Goal: Information Seeking & Learning: Find specific fact

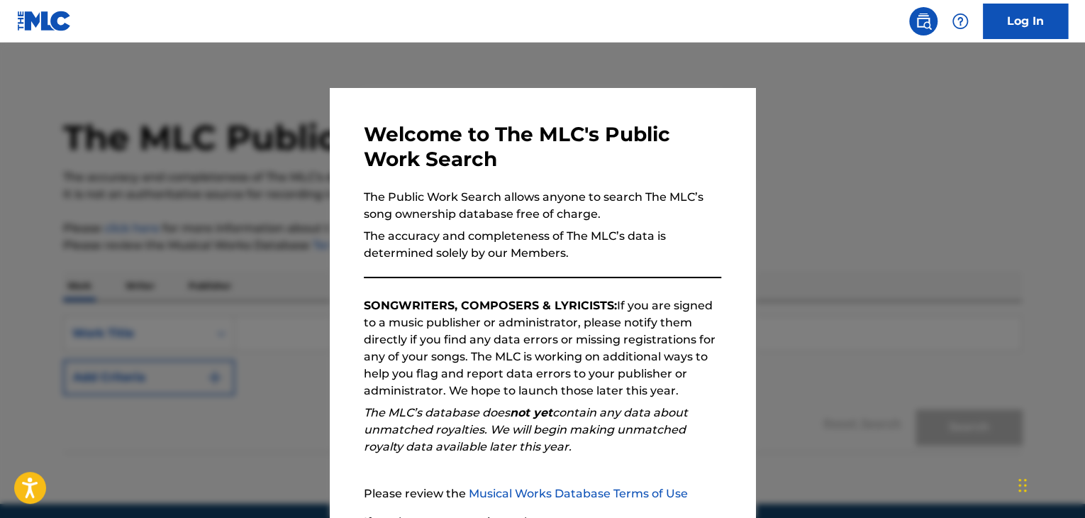
click at [954, 342] on div at bounding box center [542, 302] width 1085 height 518
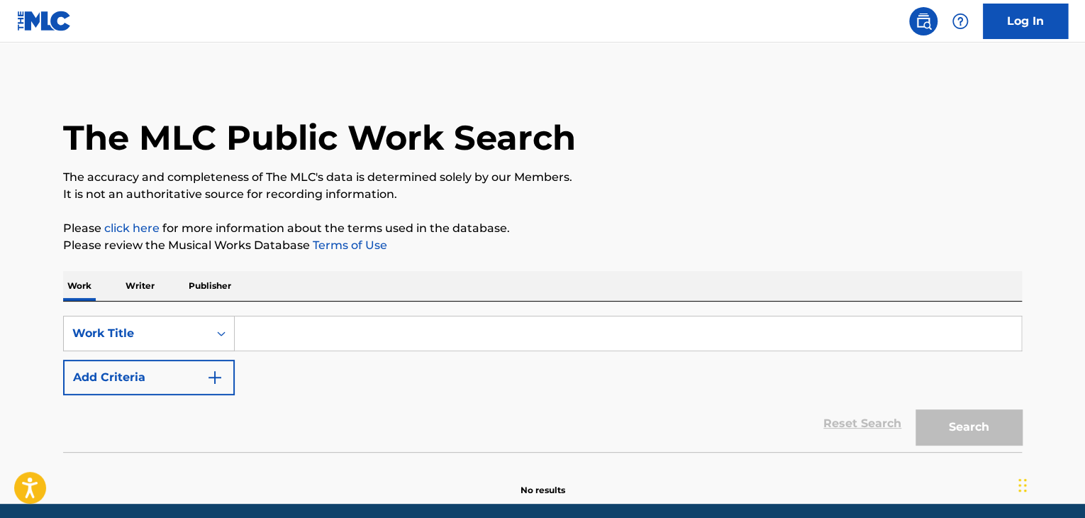
click at [149, 290] on p "Writer" at bounding box center [140, 286] width 38 height 30
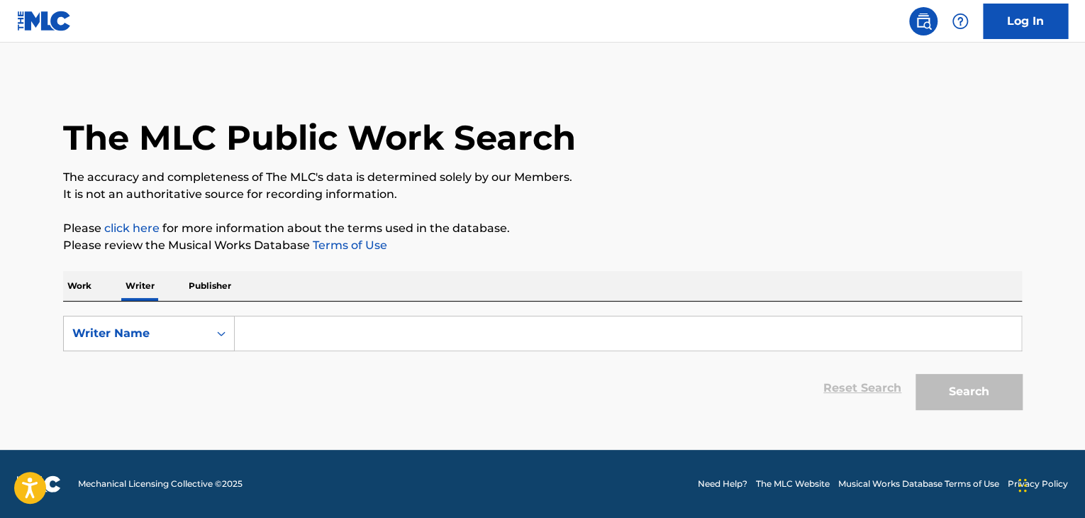
click at [196, 292] on p "Publisher" at bounding box center [209, 286] width 51 height 30
click at [74, 285] on p "Work" at bounding box center [79, 286] width 33 height 30
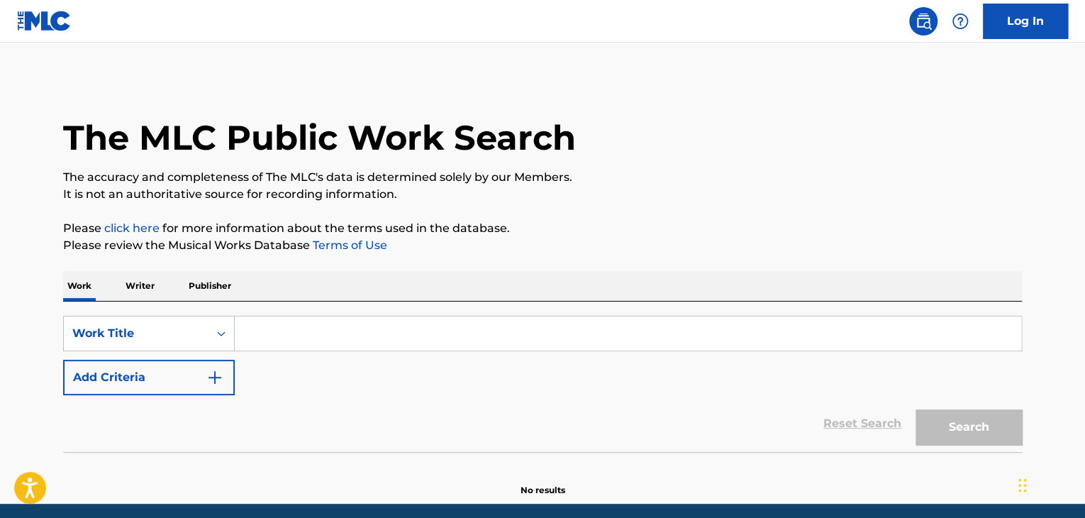
click at [484, 341] on input "Search Form" at bounding box center [628, 333] width 786 height 34
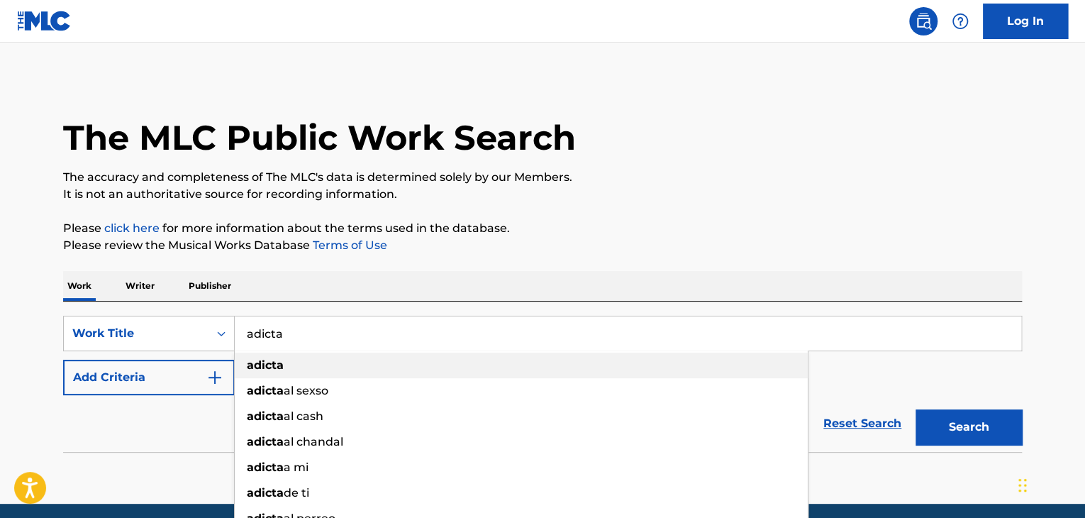
type input "adicta"
click at [396, 359] on div "adicta" at bounding box center [521, 365] width 573 height 26
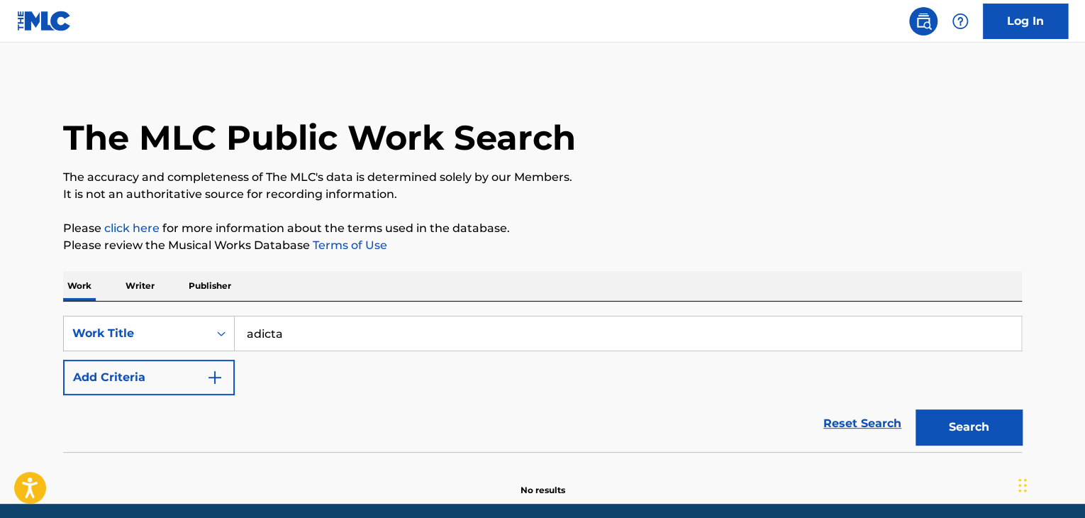
click at [970, 437] on button "Search" at bounding box center [968, 426] width 106 height 35
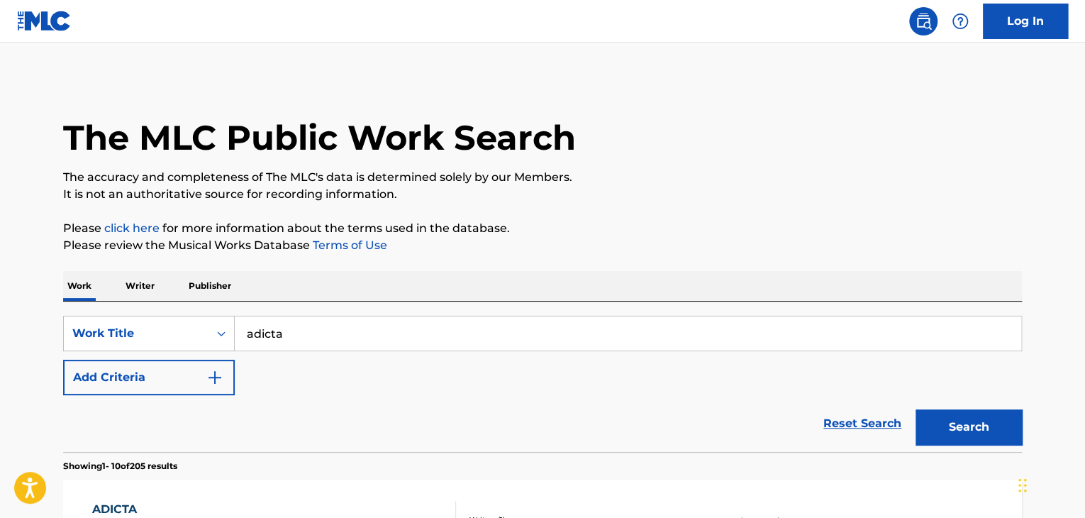
click at [203, 375] on button "Add Criteria" at bounding box center [149, 376] width 172 height 35
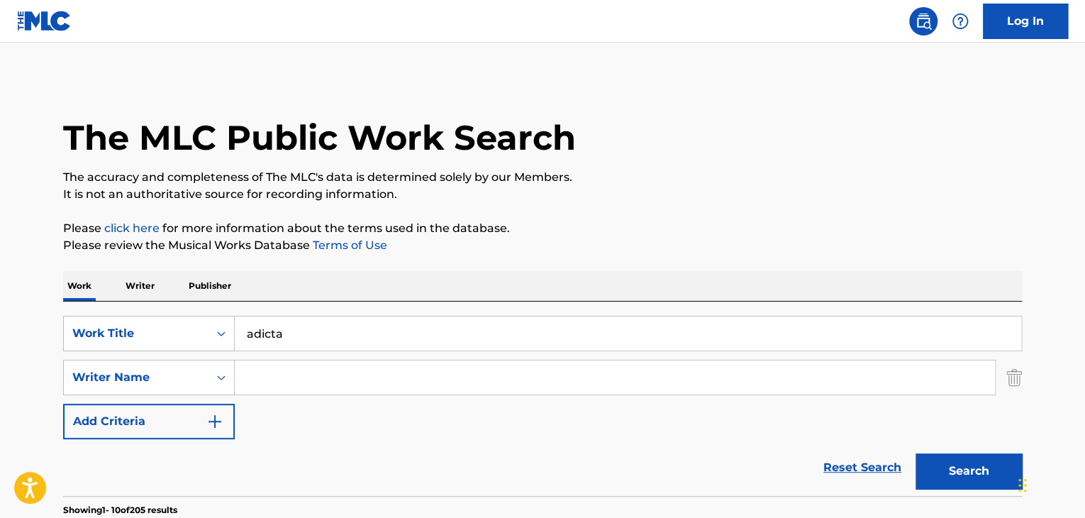
click at [397, 388] on input "Search Form" at bounding box center [615, 377] width 760 height 34
click at [406, 407] on div "dj [PERSON_NAME]" at bounding box center [508, 409] width 547 height 26
type input "dj [PERSON_NAME]"
click at [970, 479] on button "Search" at bounding box center [968, 470] width 106 height 35
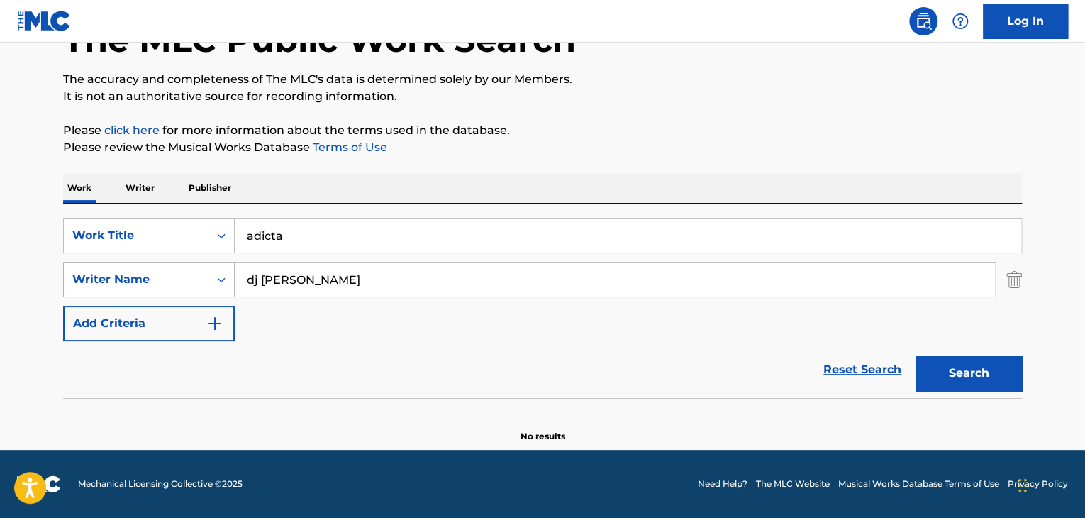
click at [220, 280] on icon "Search Form" at bounding box center [221, 279] width 14 height 14
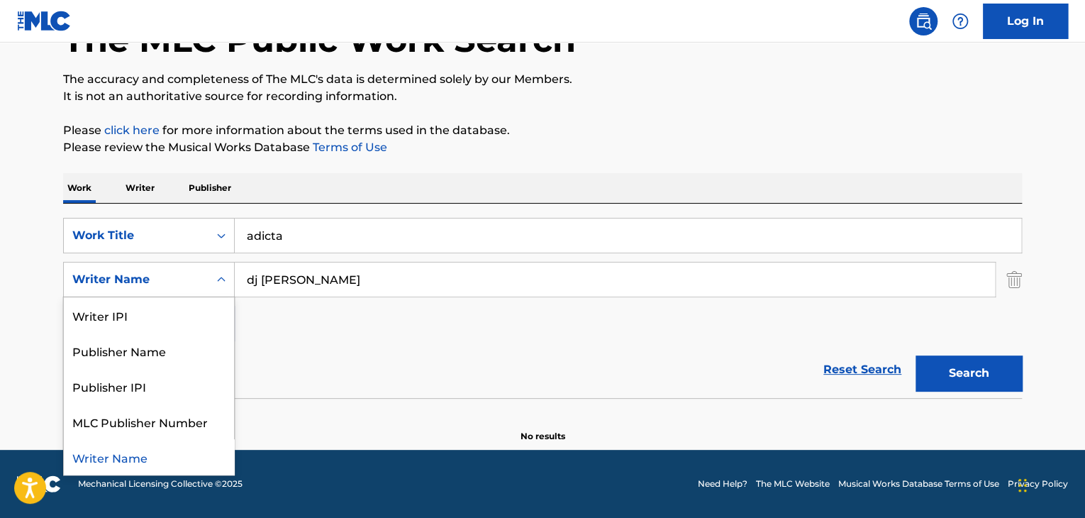
click at [398, 385] on div "Reset Search Search" at bounding box center [542, 369] width 959 height 57
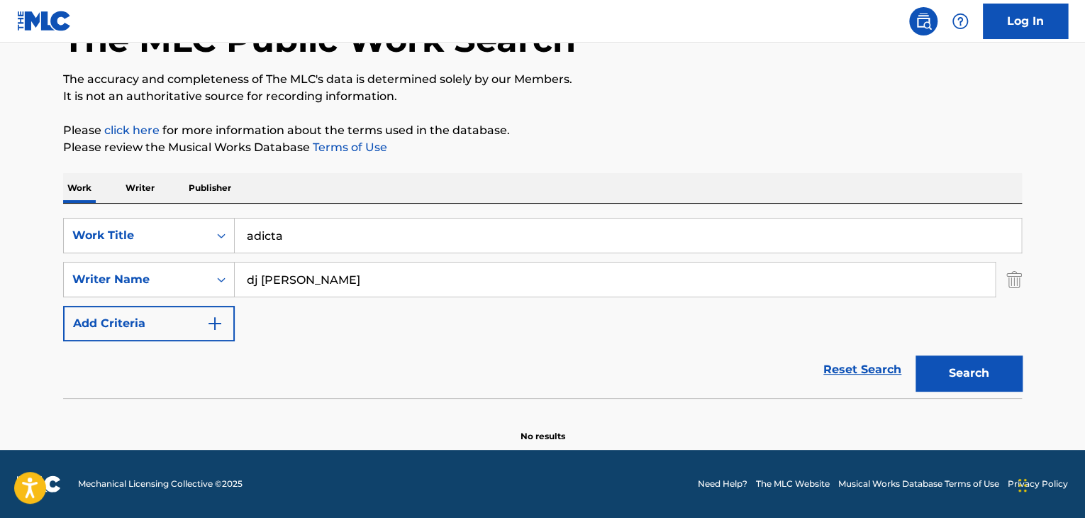
click at [1022, 281] on div "The MLC Public Work Search The accuracy and completeness of The MLC's data is d…" at bounding box center [542, 211] width 993 height 462
click at [1019, 281] on img "Search Form" at bounding box center [1014, 279] width 16 height 35
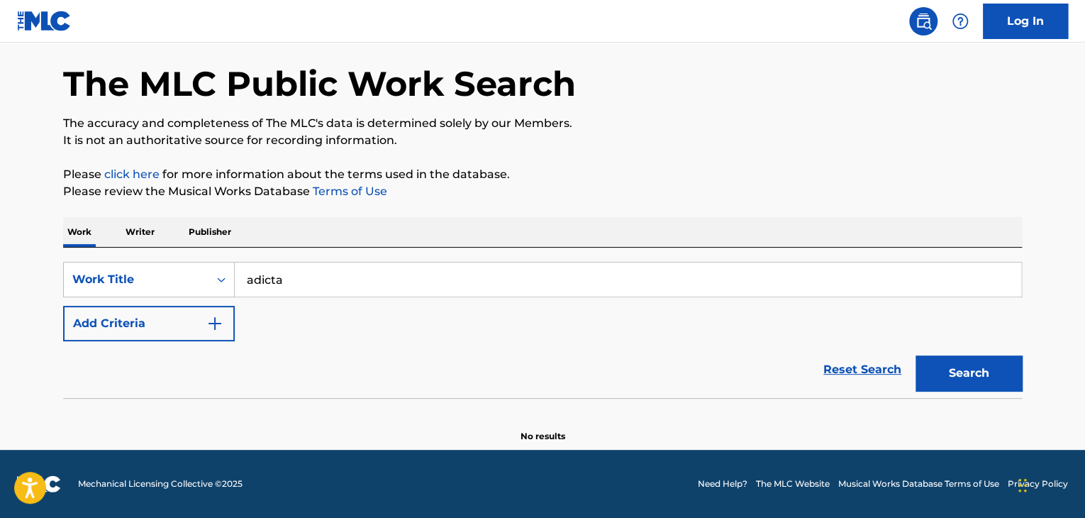
scroll to position [54, 0]
click at [213, 333] on button "Add Criteria" at bounding box center [149, 323] width 172 height 35
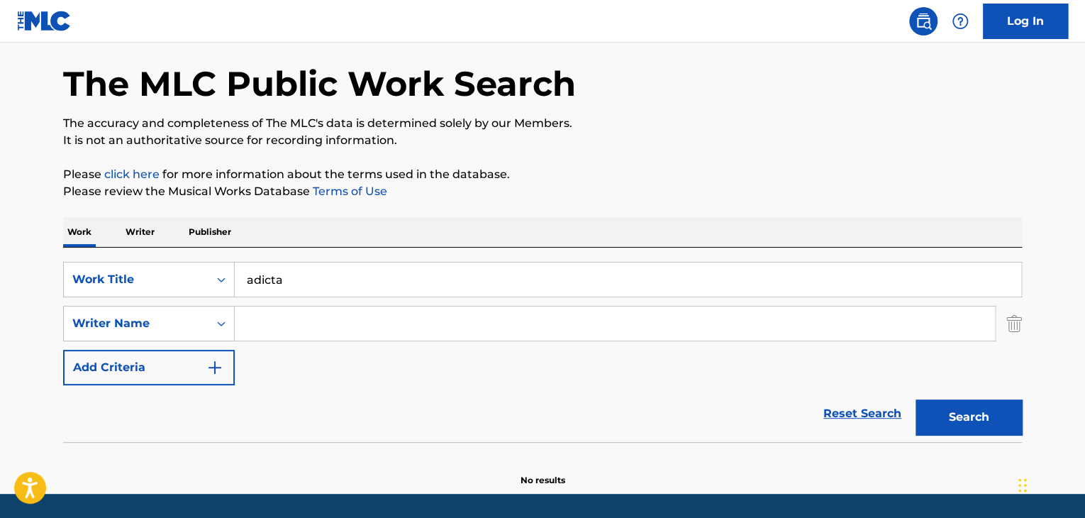
click at [224, 367] on button "Add Criteria" at bounding box center [149, 367] width 172 height 35
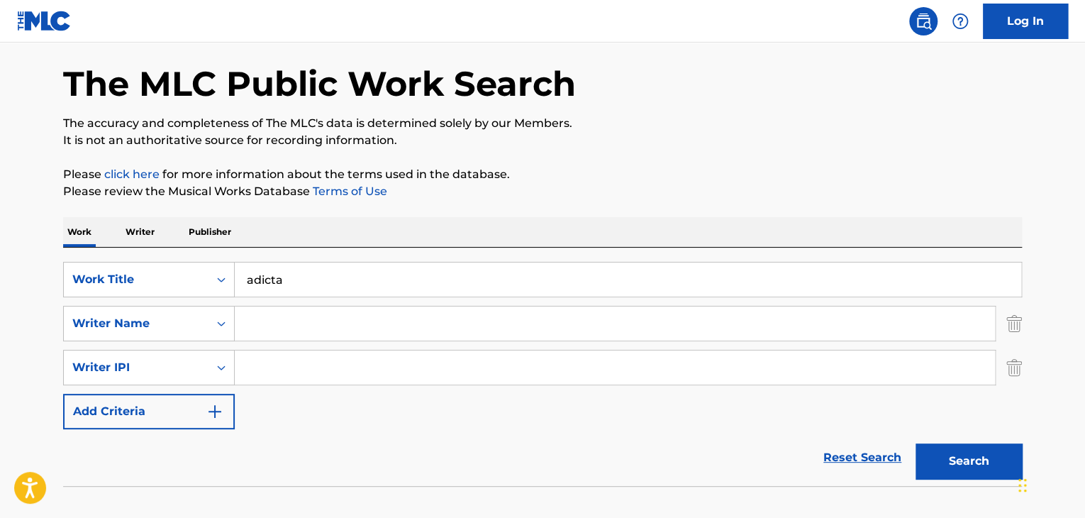
click at [220, 406] on img "Search Form" at bounding box center [214, 411] width 17 height 17
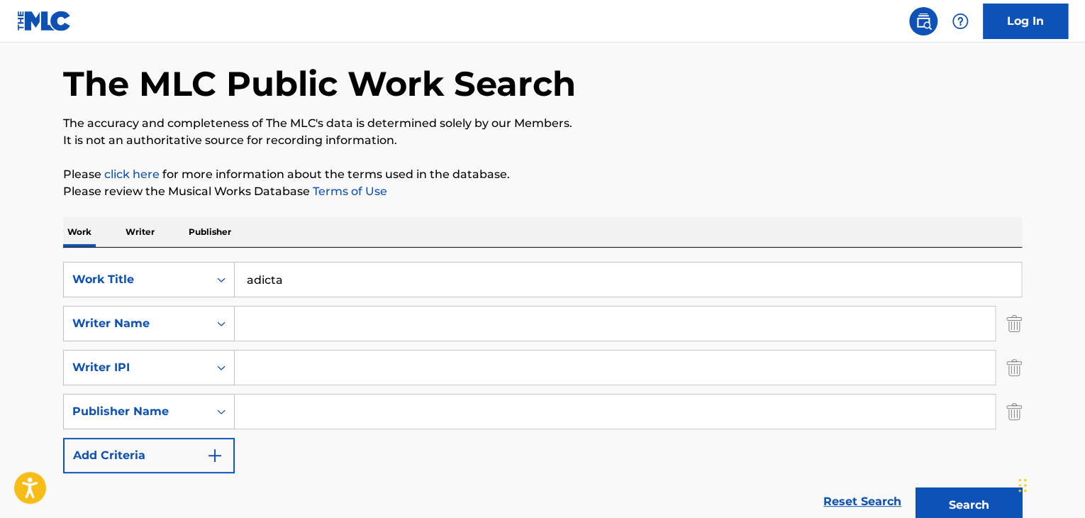
click at [223, 451] on button "Add Criteria" at bounding box center [149, 454] width 172 height 35
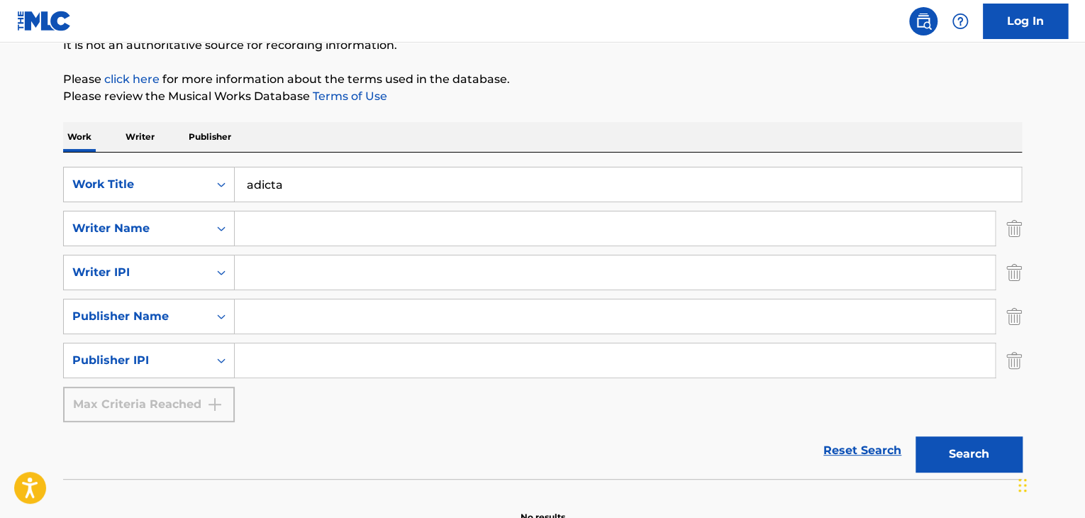
scroll to position [150, 0]
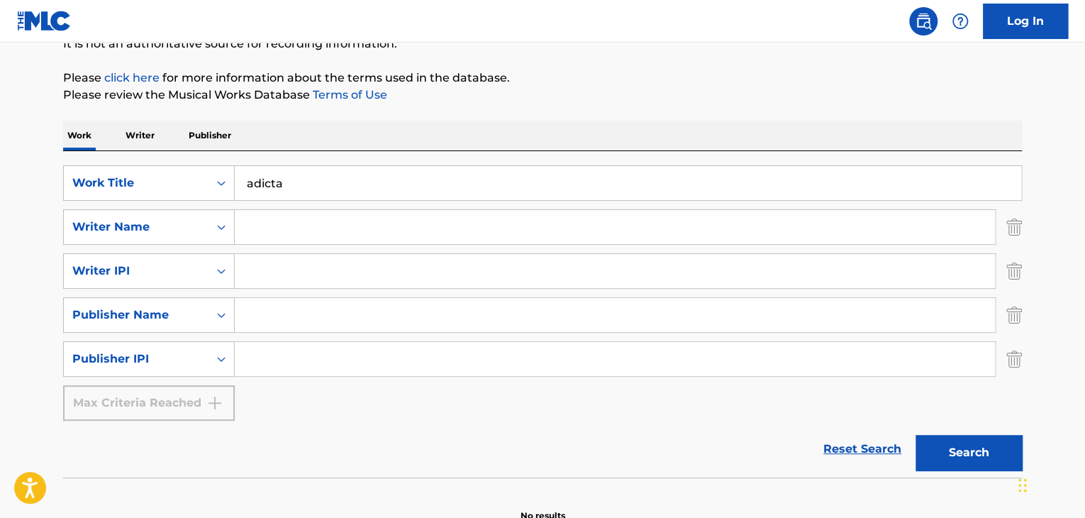
click at [1007, 358] on img "Search Form" at bounding box center [1014, 358] width 16 height 35
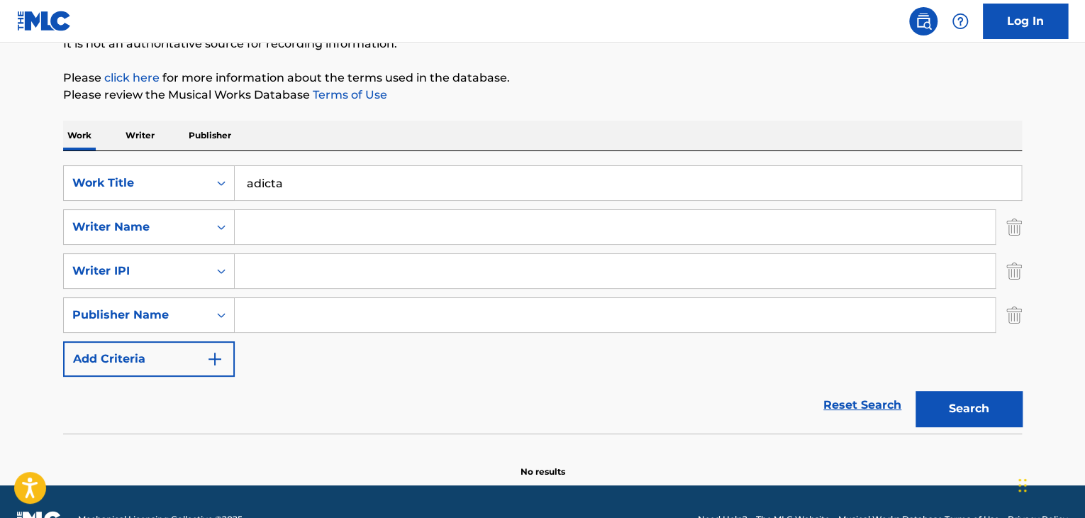
click at [1010, 312] on img "Search Form" at bounding box center [1014, 314] width 16 height 35
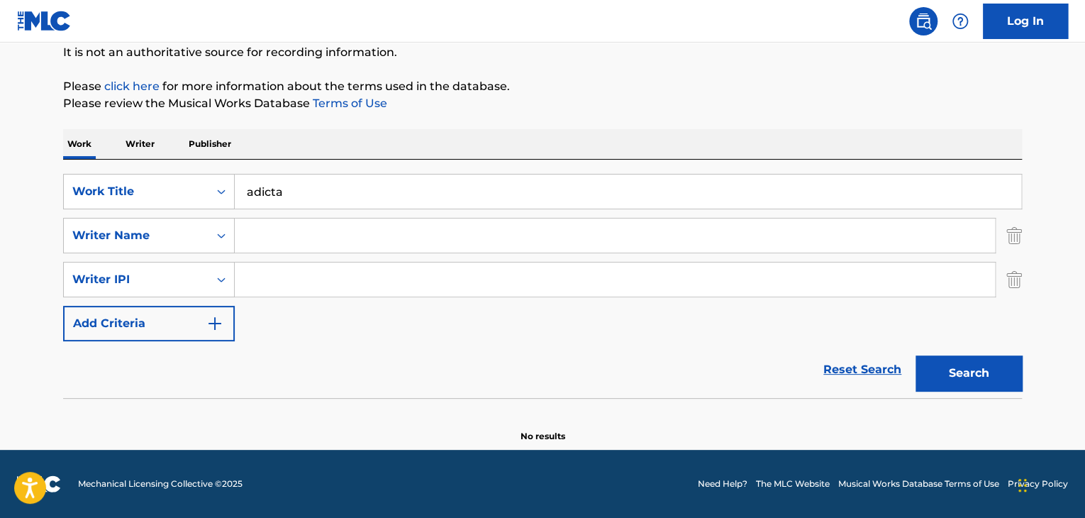
click at [1010, 293] on img "Search Form" at bounding box center [1014, 279] width 16 height 35
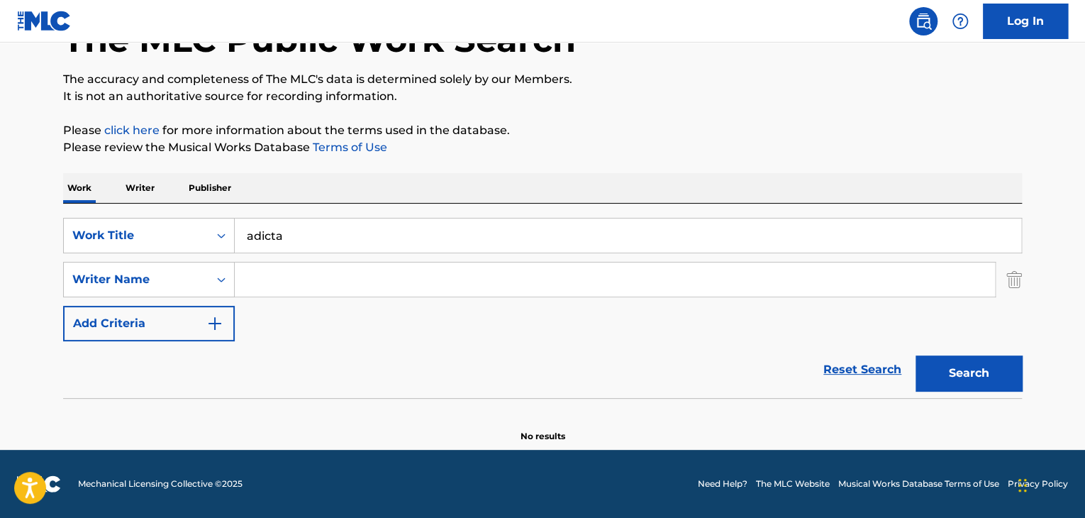
click at [1016, 287] on img "Search Form" at bounding box center [1014, 279] width 16 height 35
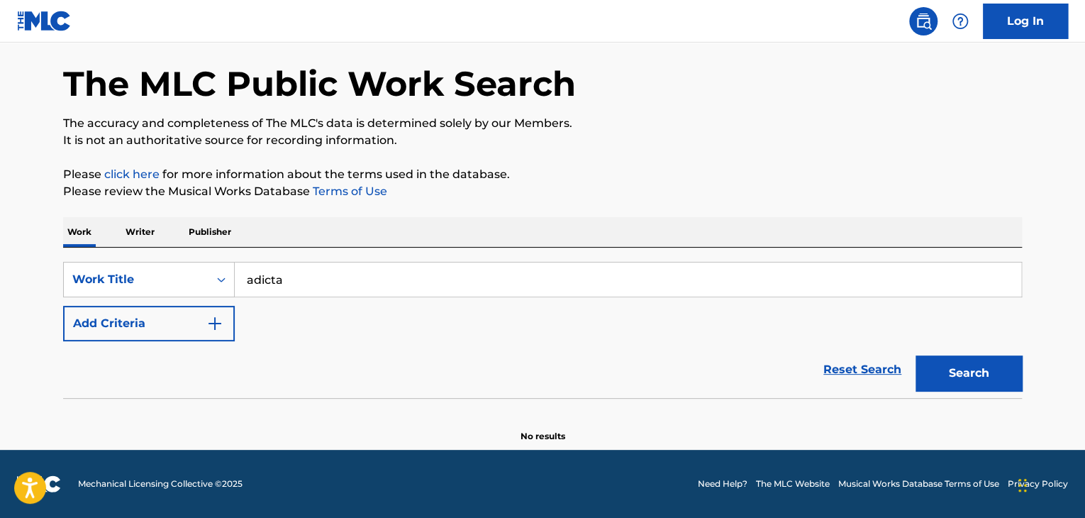
click at [1002, 362] on button "Search" at bounding box center [968, 372] width 106 height 35
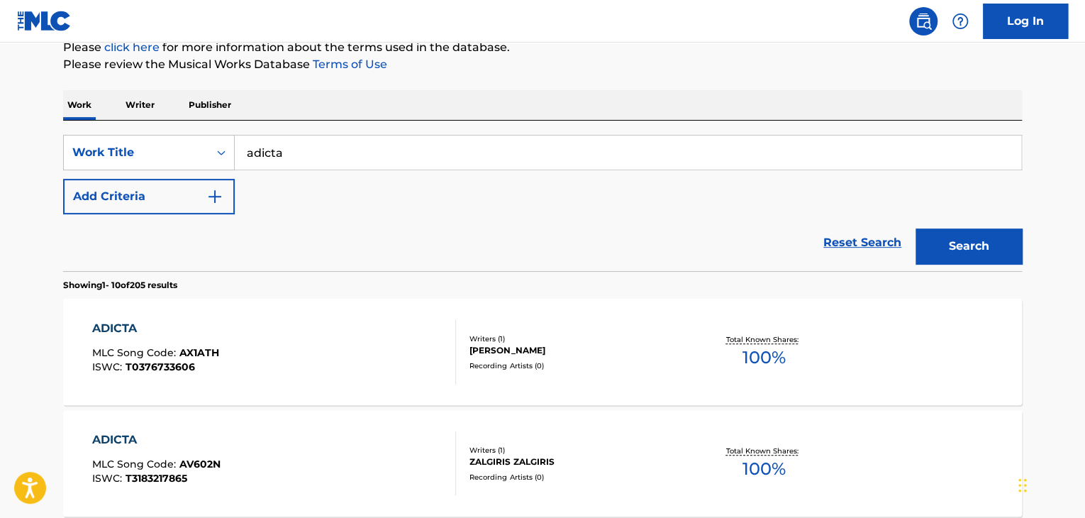
scroll to position [182, 0]
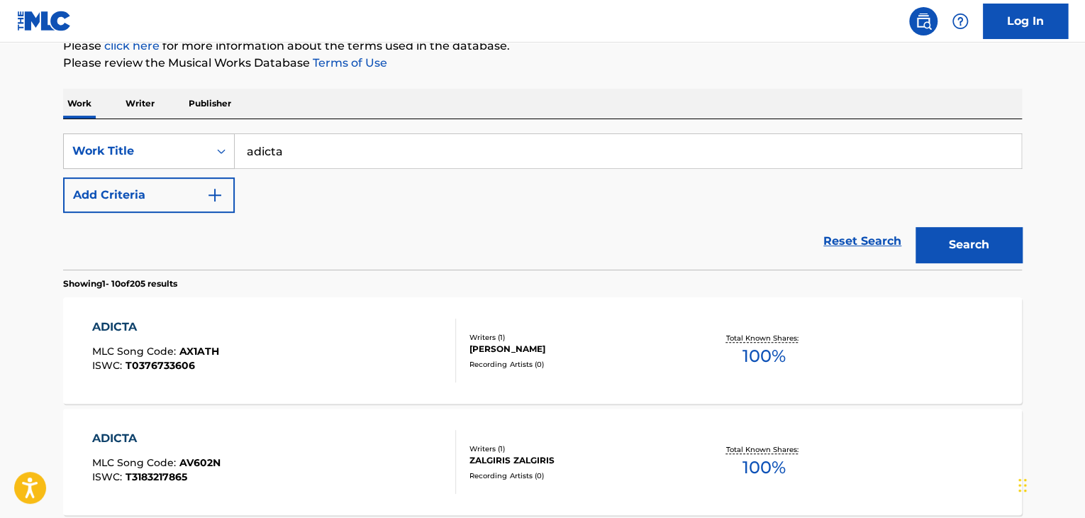
click at [196, 320] on div "ADICTA" at bounding box center [155, 326] width 127 height 17
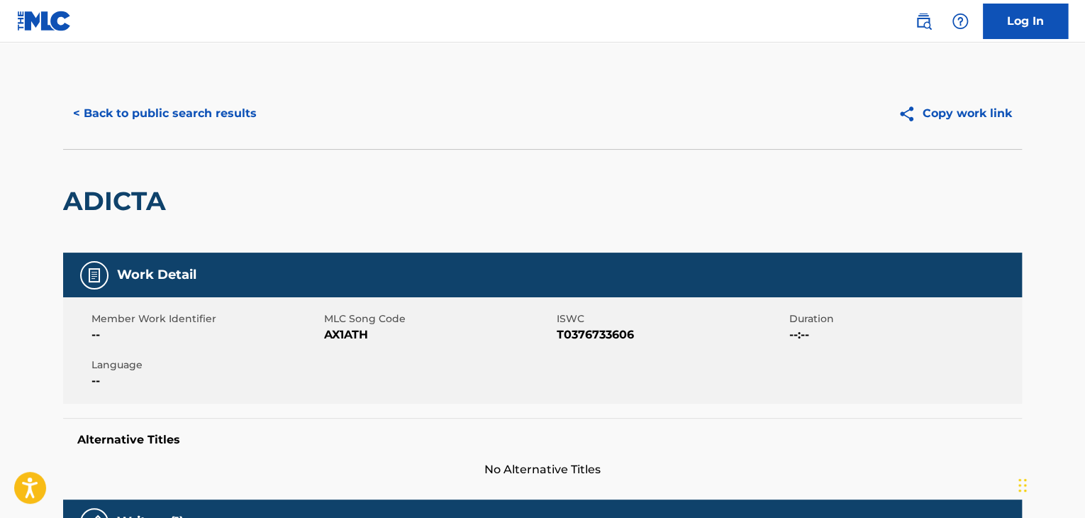
click at [225, 116] on button "< Back to public search results" at bounding box center [164, 113] width 203 height 35
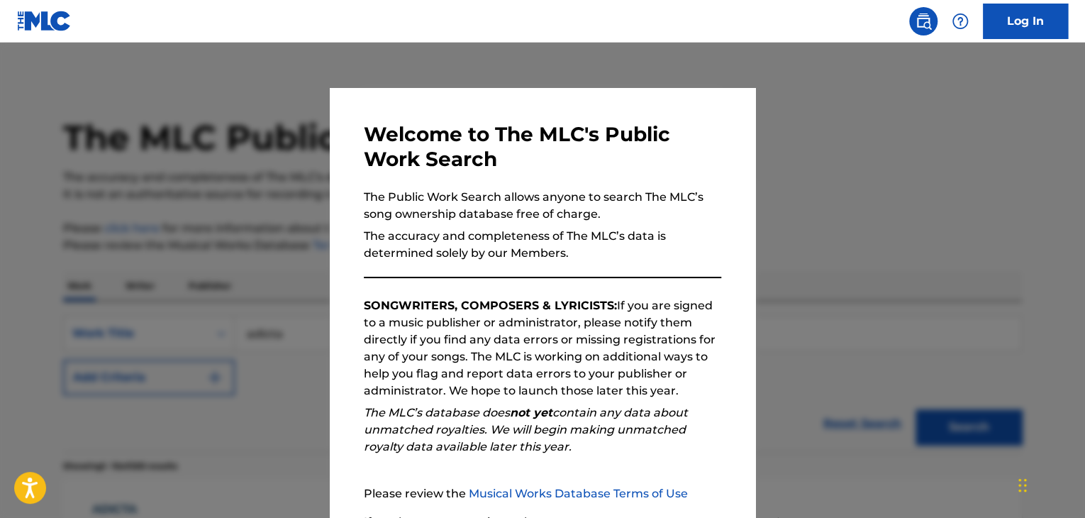
scroll to position [182, 0]
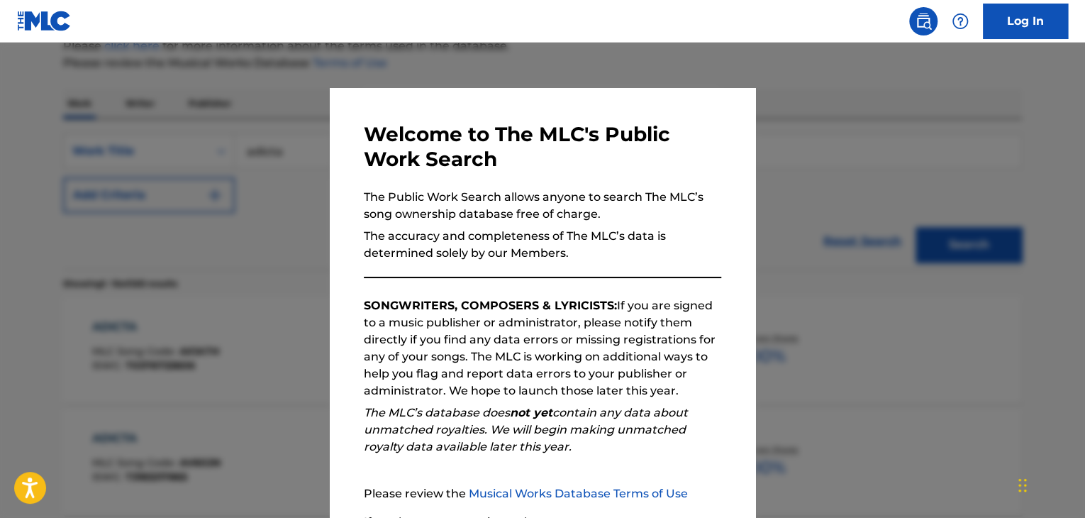
click at [934, 282] on div at bounding box center [542, 302] width 1085 height 518
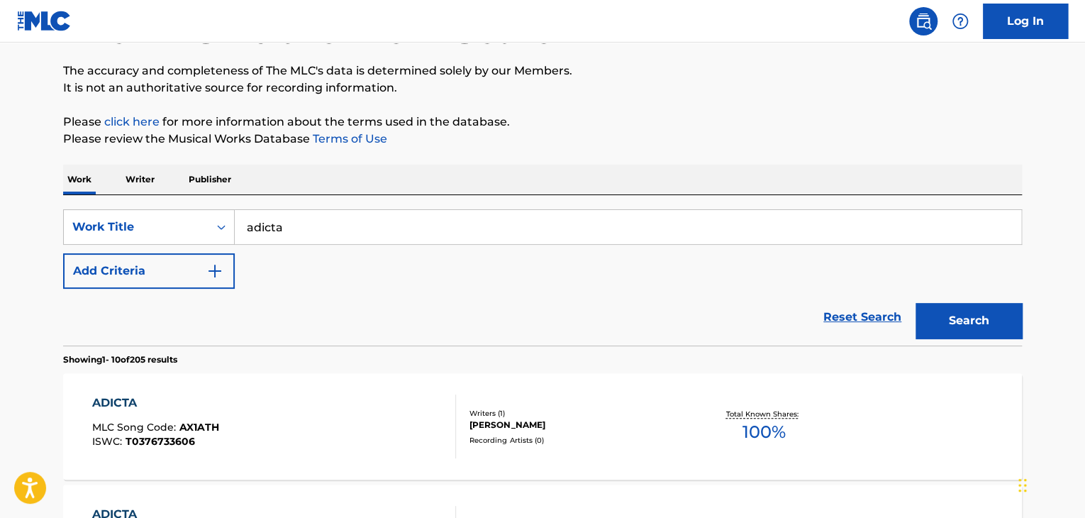
scroll to position [108, 0]
click at [210, 264] on img "Search Form" at bounding box center [214, 269] width 17 height 17
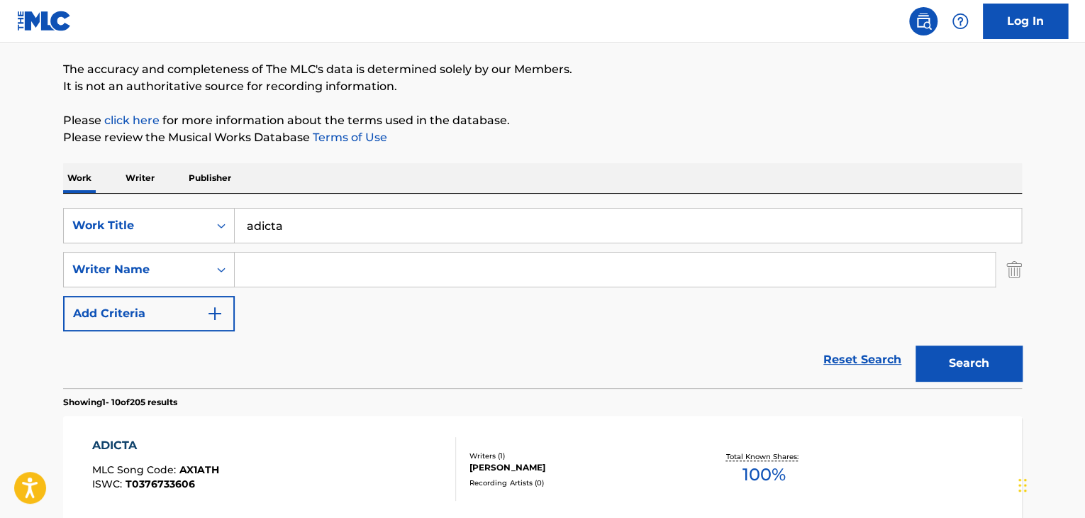
click at [224, 312] on button "Add Criteria" at bounding box center [149, 313] width 172 height 35
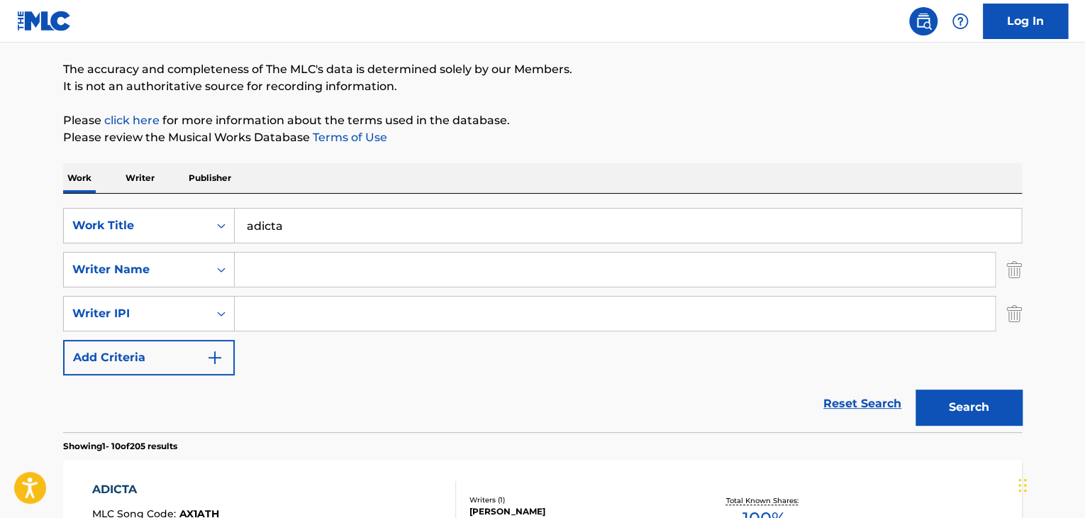
click at [218, 354] on img "Search Form" at bounding box center [214, 357] width 17 height 17
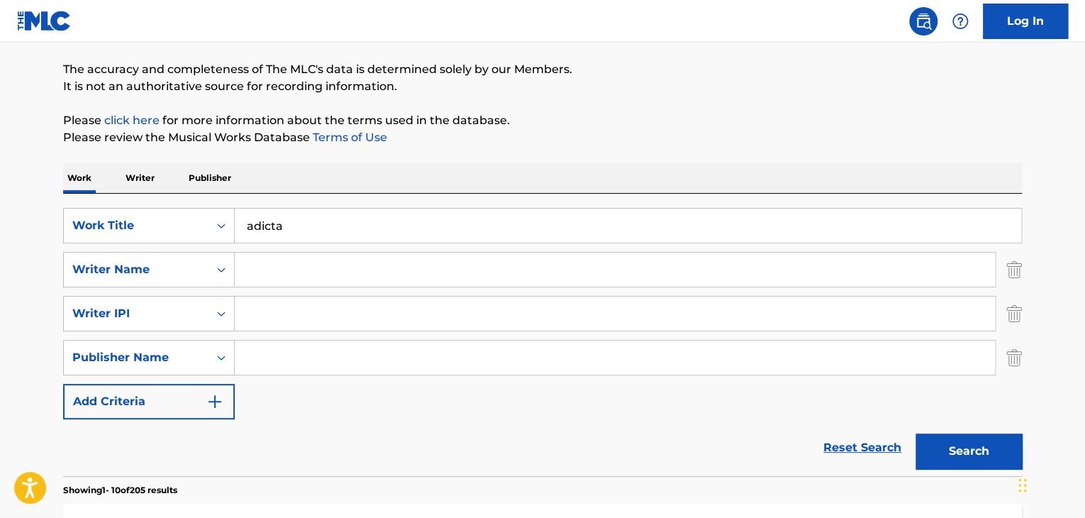
click at [214, 399] on img "Search Form" at bounding box center [214, 401] width 17 height 17
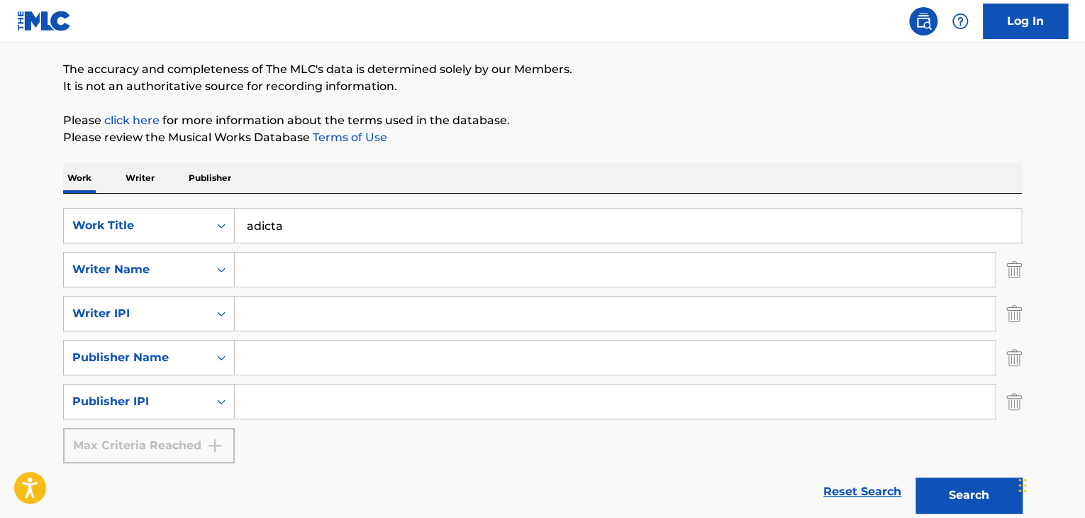
click at [1011, 406] on img "Search Form" at bounding box center [1014, 401] width 16 height 35
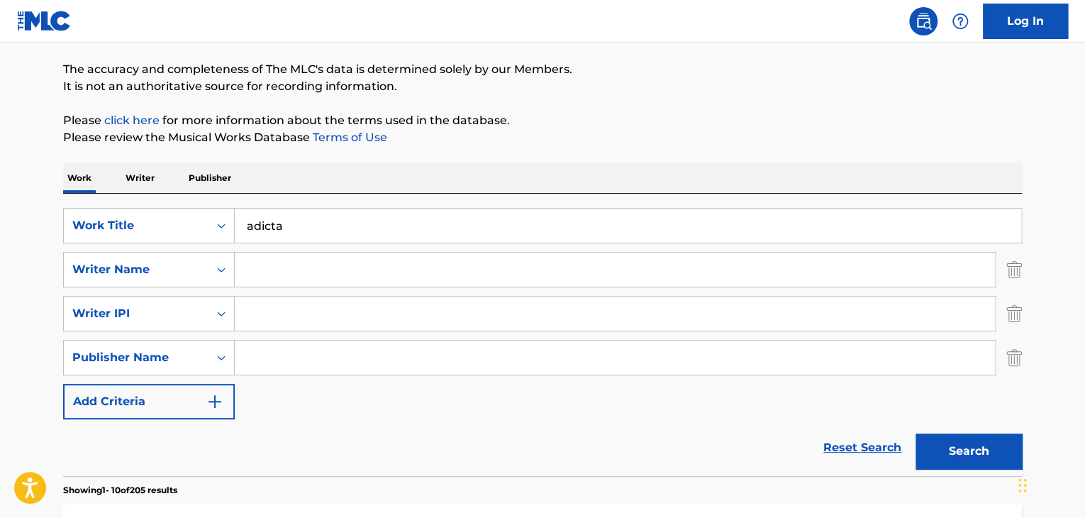
click at [1016, 369] on img "Search Form" at bounding box center [1014, 357] width 16 height 35
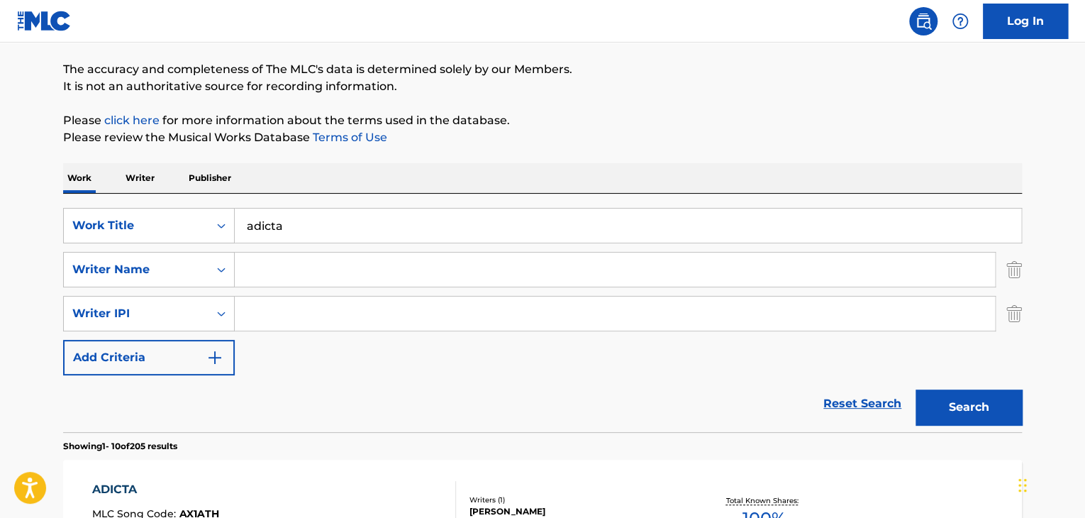
click at [1017, 318] on img "Search Form" at bounding box center [1014, 313] width 16 height 35
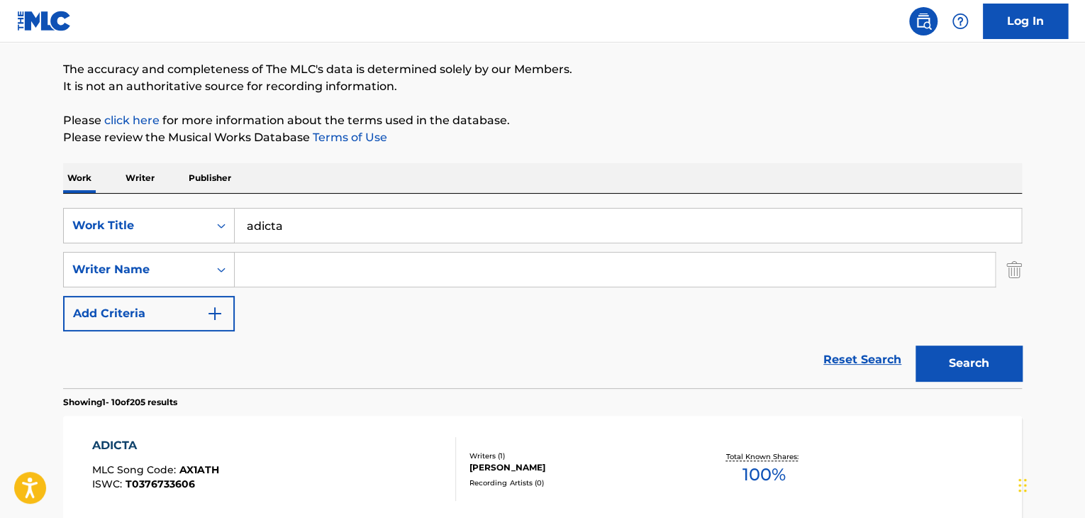
click at [152, 177] on p "Writer" at bounding box center [140, 178] width 38 height 30
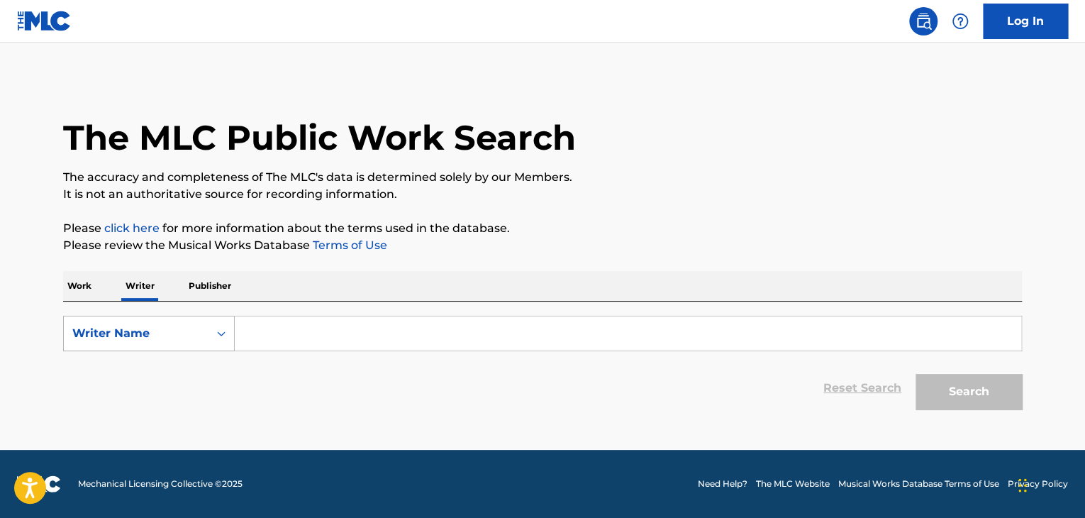
click at [218, 330] on icon "Search Form" at bounding box center [221, 333] width 14 height 14
click at [174, 376] on div "Writer IPI" at bounding box center [149, 368] width 170 height 35
click at [502, 347] on input "Search Form" at bounding box center [628, 333] width 786 height 34
paste input "01029248075"
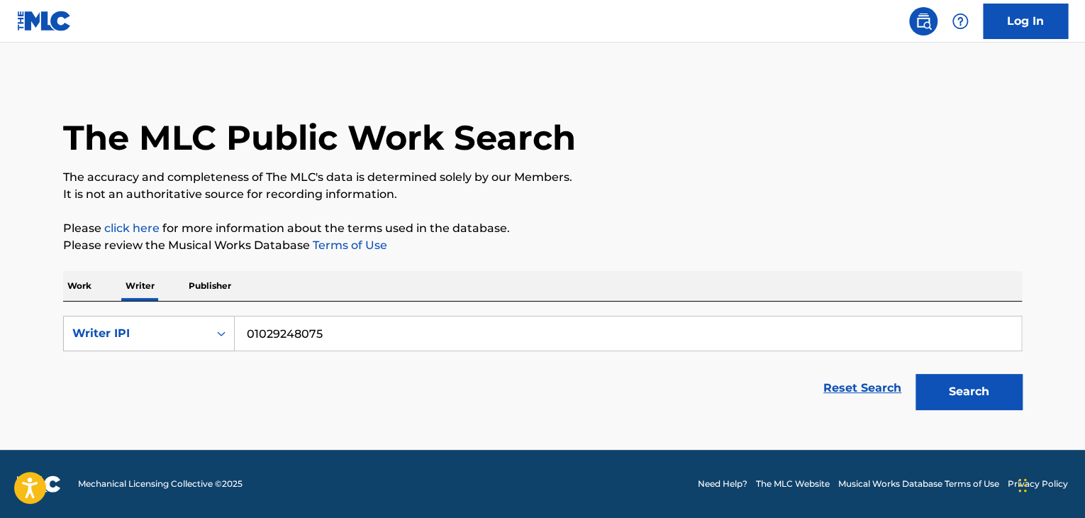
type input "01029248075"
click at [953, 396] on button "Search" at bounding box center [968, 391] width 106 height 35
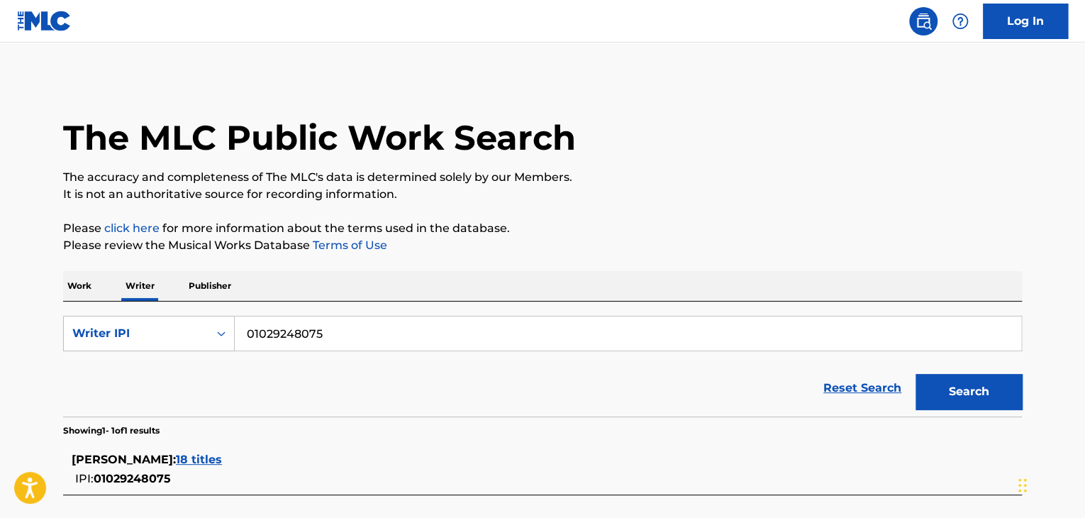
scroll to position [118, 0]
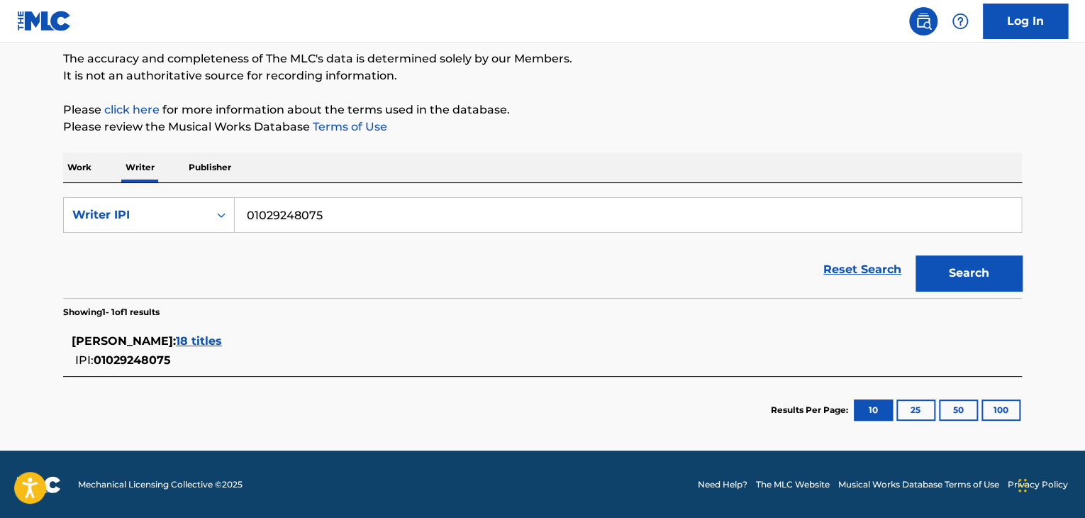
click at [222, 339] on span "18 titles" at bounding box center [199, 340] width 46 height 13
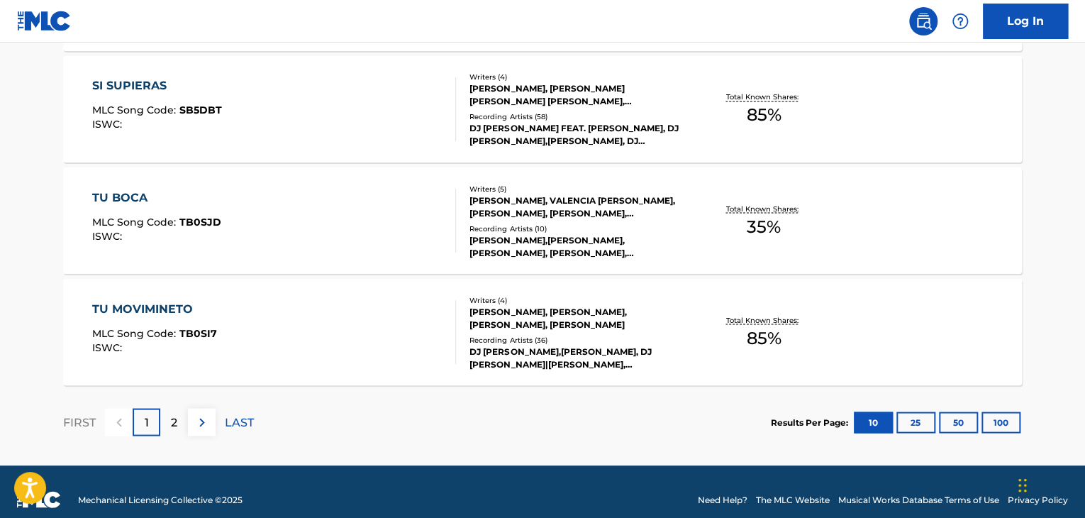
scroll to position [1205, 0]
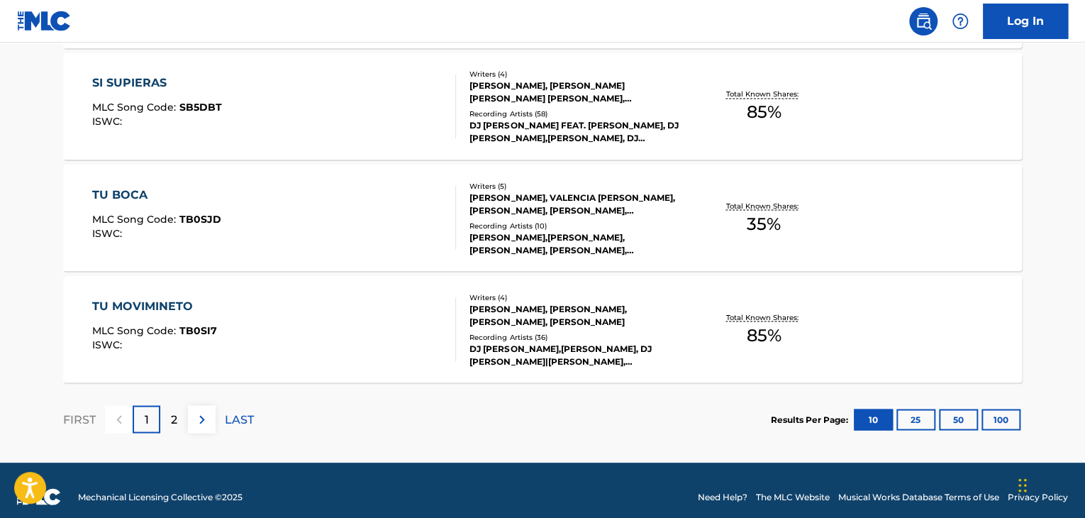
click at [204, 418] on img at bounding box center [202, 419] width 17 height 17
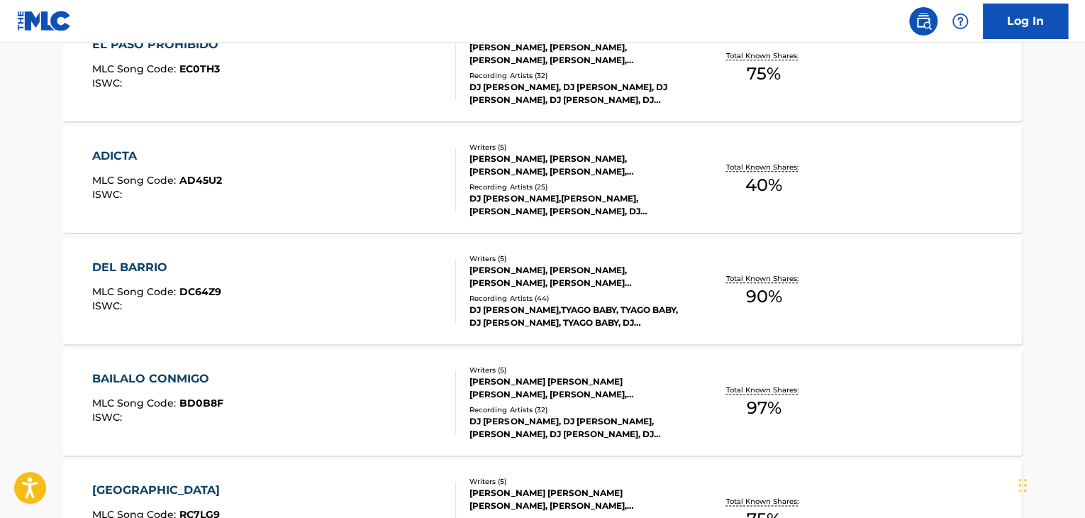
scroll to position [554, 0]
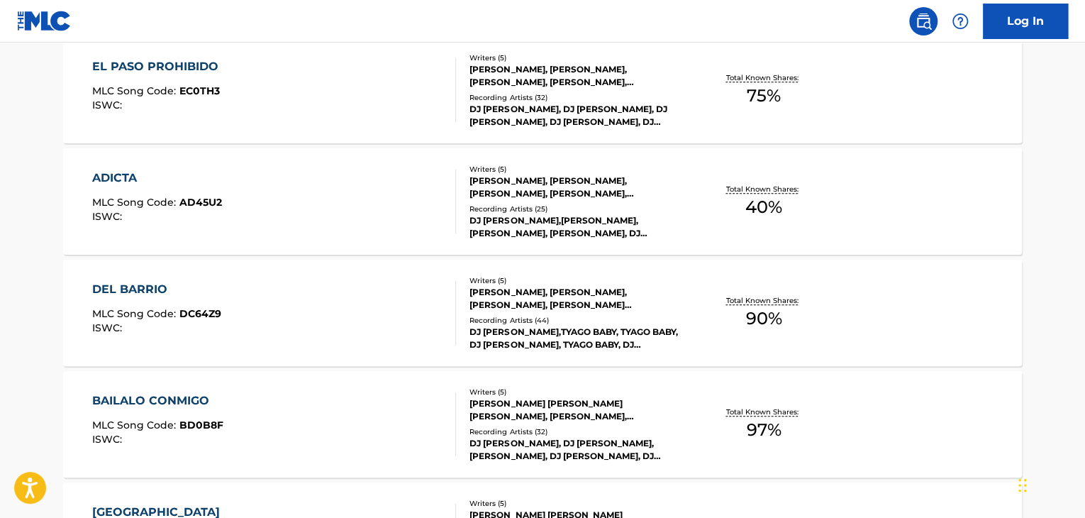
click at [208, 176] on div "ADICTA" at bounding box center [157, 177] width 130 height 17
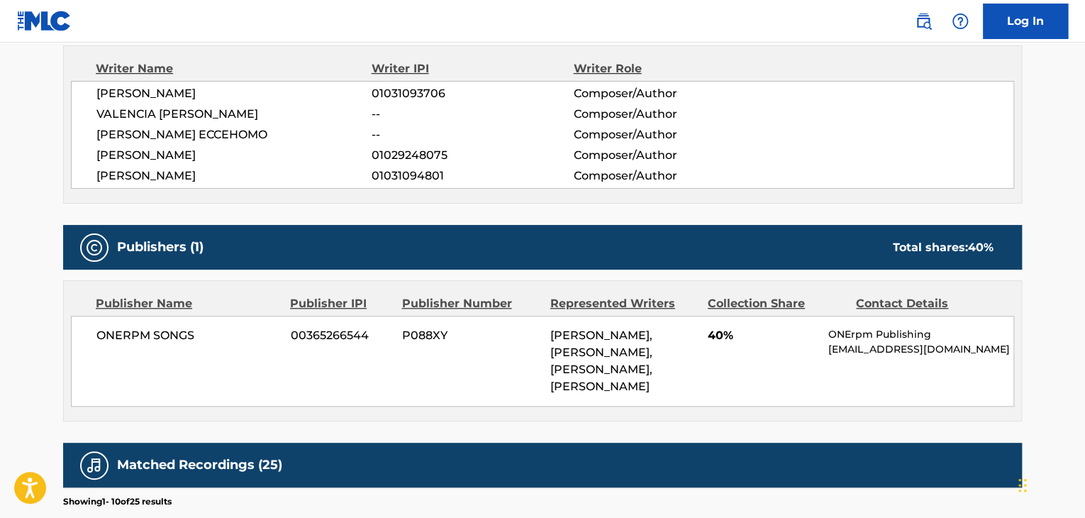
scroll to position [502, 0]
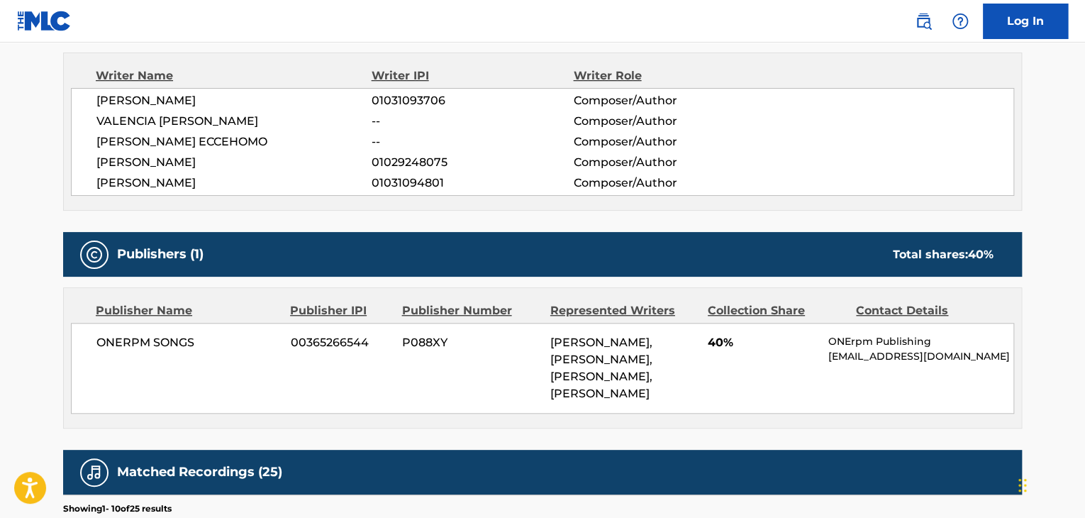
drag, startPoint x: 627, startPoint y: 449, endPoint x: 550, endPoint y: 337, distance: 135.1
click at [550, 337] on div "[PERSON_NAME], [PERSON_NAME], [PERSON_NAME], [PERSON_NAME]" at bounding box center [623, 368] width 147 height 68
copy span "[PERSON_NAME], [PERSON_NAME], [PERSON_NAME], [PERSON_NAME]"
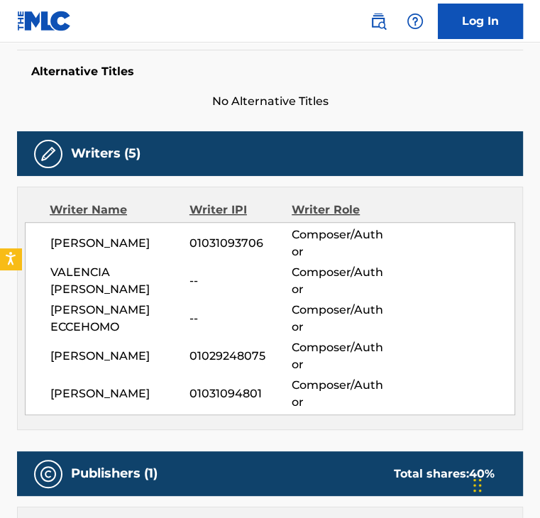
scroll to position [387, 0]
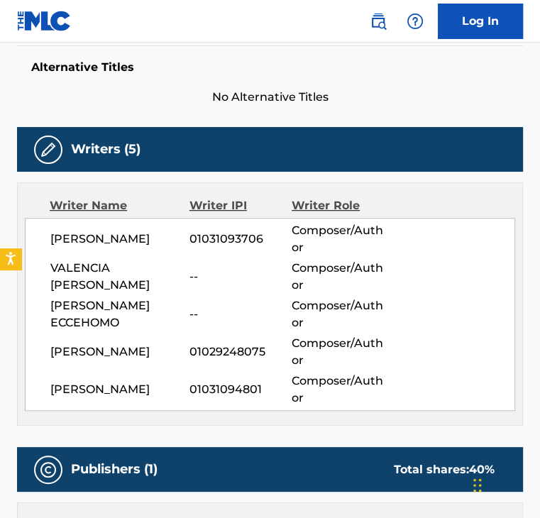
drag, startPoint x: 108, startPoint y: 287, endPoint x: 43, endPoint y: 269, distance: 66.9
click at [43, 269] on div "[PERSON_NAME] 01031093706 Composer/Author [PERSON_NAME] -- Composer/Author [PER…" at bounding box center [270, 314] width 490 height 193
copy span "VALENCIA [PERSON_NAME]"
click at [123, 320] on span "[PERSON_NAME] ECCEHOMO" at bounding box center [119, 314] width 139 height 34
drag, startPoint x: 123, startPoint y: 320, endPoint x: 48, endPoint y: 306, distance: 76.5
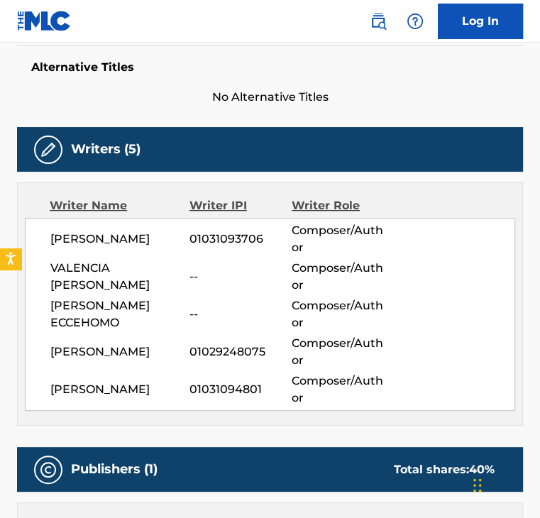
click at [48, 306] on div "[PERSON_NAME] 01031093706 Composer/Author [PERSON_NAME] -- Composer/Author [PER…" at bounding box center [270, 314] width 490 height 193
copy span "[PERSON_NAME] ECCEHOMO"
drag, startPoint x: 148, startPoint y: 363, endPoint x: 52, endPoint y: 341, distance: 98.9
click at [52, 343] on span "[PERSON_NAME]" at bounding box center [119, 351] width 139 height 17
copy span "[PERSON_NAME]"
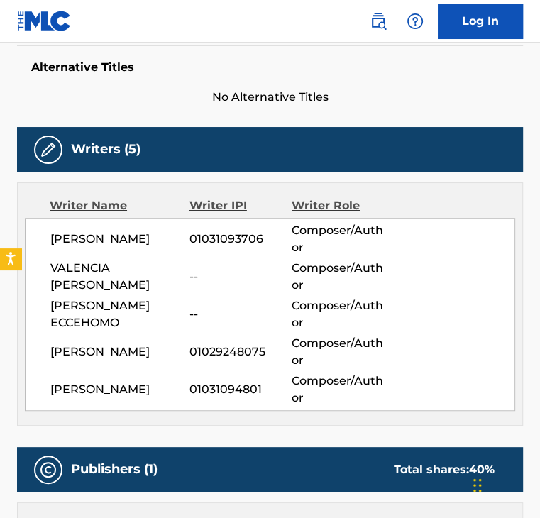
click at [94, 396] on span "[PERSON_NAME]" at bounding box center [119, 389] width 139 height 17
drag, startPoint x: 116, startPoint y: 396, endPoint x: 49, endPoint y: 384, distance: 68.4
click at [49, 384] on div "[PERSON_NAME] 01031093706 Composer/Author [PERSON_NAME] -- Composer/Author [PER…" at bounding box center [270, 314] width 490 height 193
copy span "[PERSON_NAME]"
drag, startPoint x: 261, startPoint y: 350, endPoint x: 191, endPoint y: 354, distance: 69.7
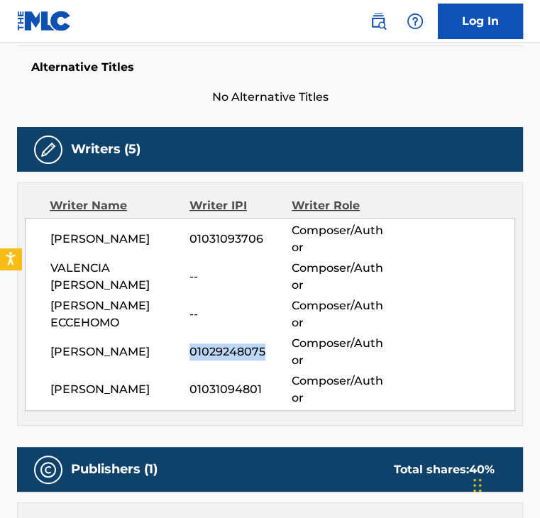
click at [191, 354] on span "01029248075" at bounding box center [240, 351] width 102 height 17
copy span "01029248075"
drag, startPoint x: 263, startPoint y: 392, endPoint x: 191, endPoint y: 393, distance: 71.6
click at [191, 394] on span "01031094801" at bounding box center [240, 389] width 102 height 17
copy span "01031094801"
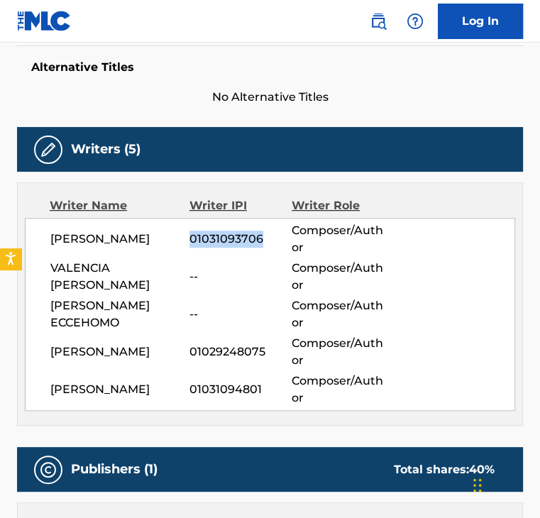
drag, startPoint x: 261, startPoint y: 239, endPoint x: 189, endPoint y: 241, distance: 71.6
click at [189, 241] on span "01031093706" at bounding box center [240, 238] width 102 height 17
copy span "01031093706"
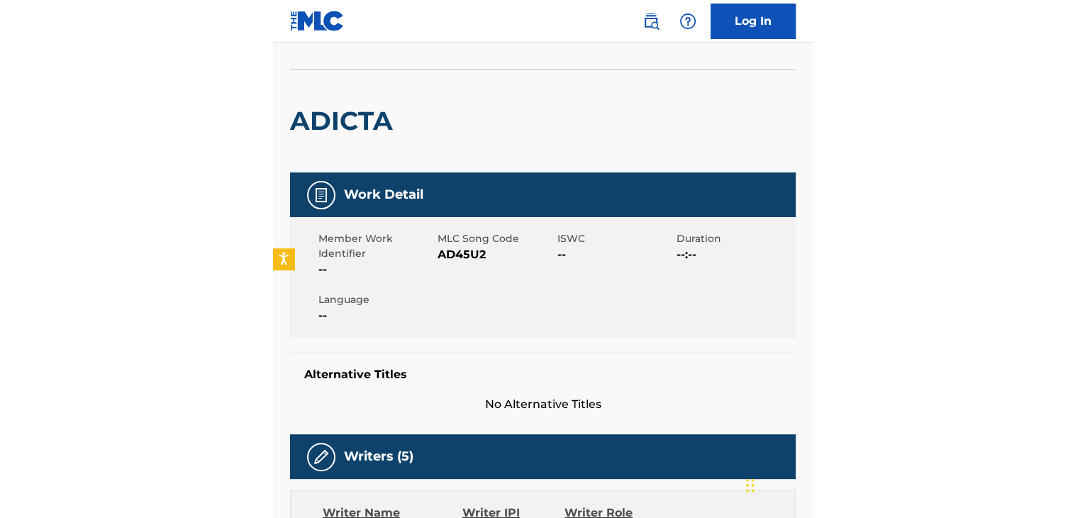
scroll to position [67, 0]
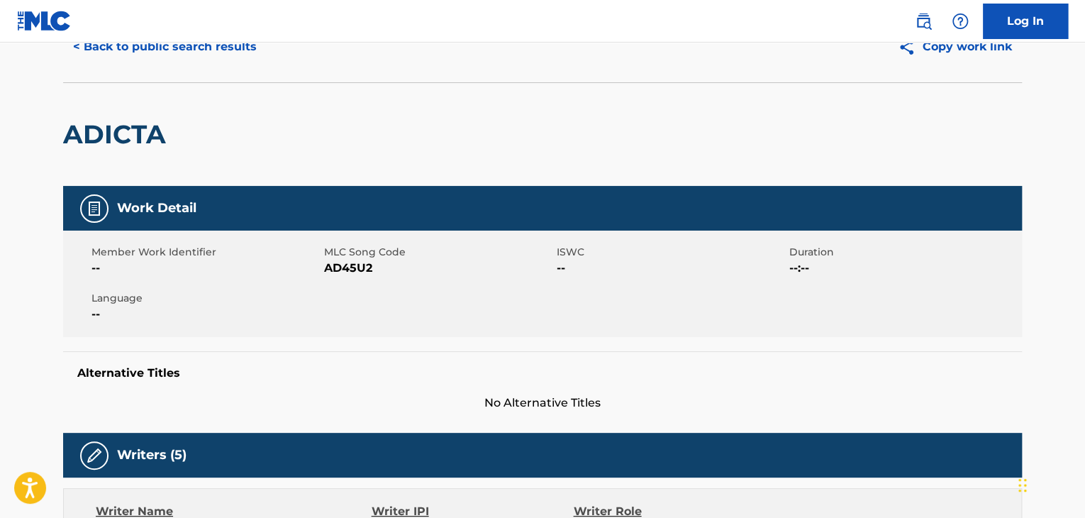
click at [200, 49] on button "< Back to public search results" at bounding box center [164, 46] width 203 height 35
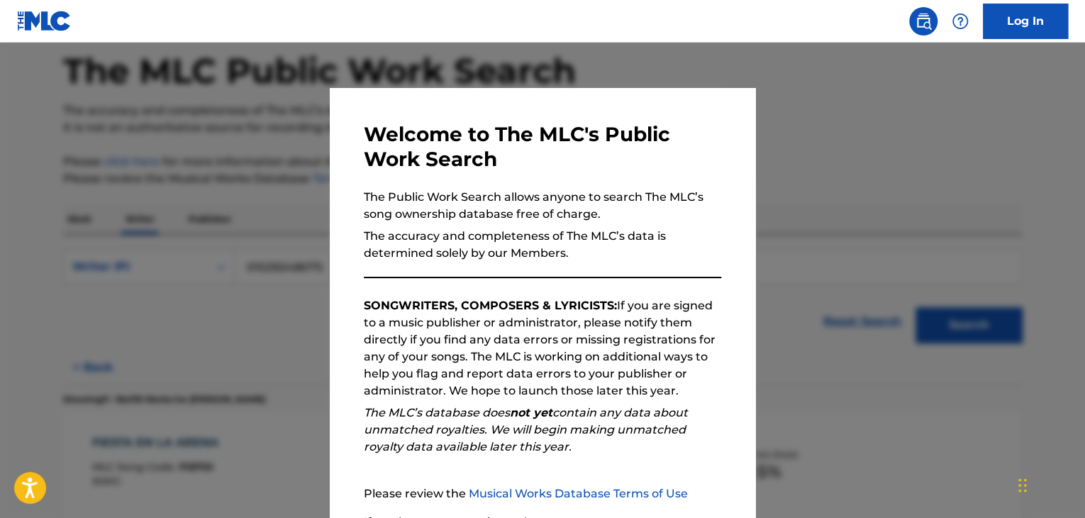
click at [835, 159] on div at bounding box center [542, 302] width 1085 height 518
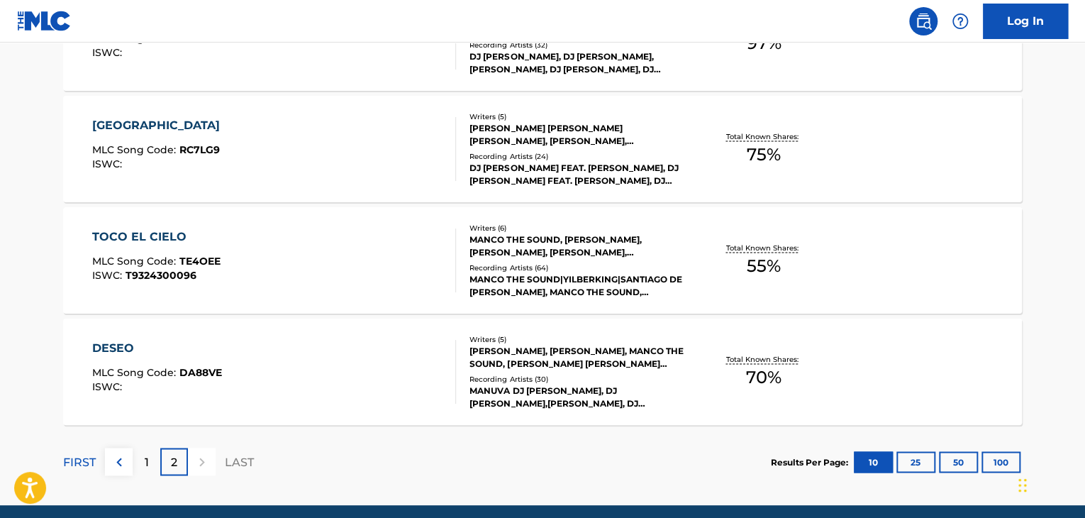
scroll to position [960, 0]
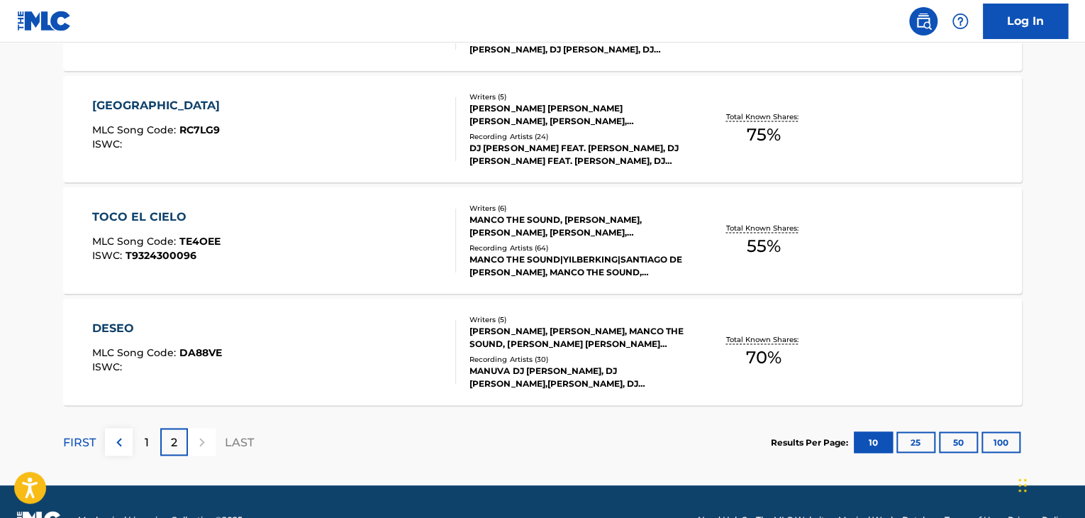
click at [119, 448] on img at bounding box center [119, 441] width 17 height 17
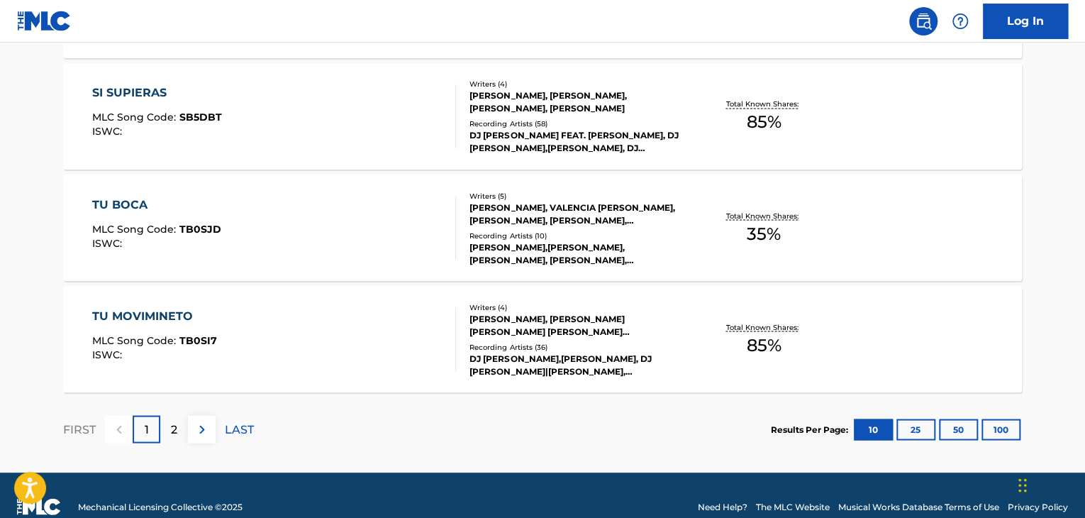
scroll to position [1218, 0]
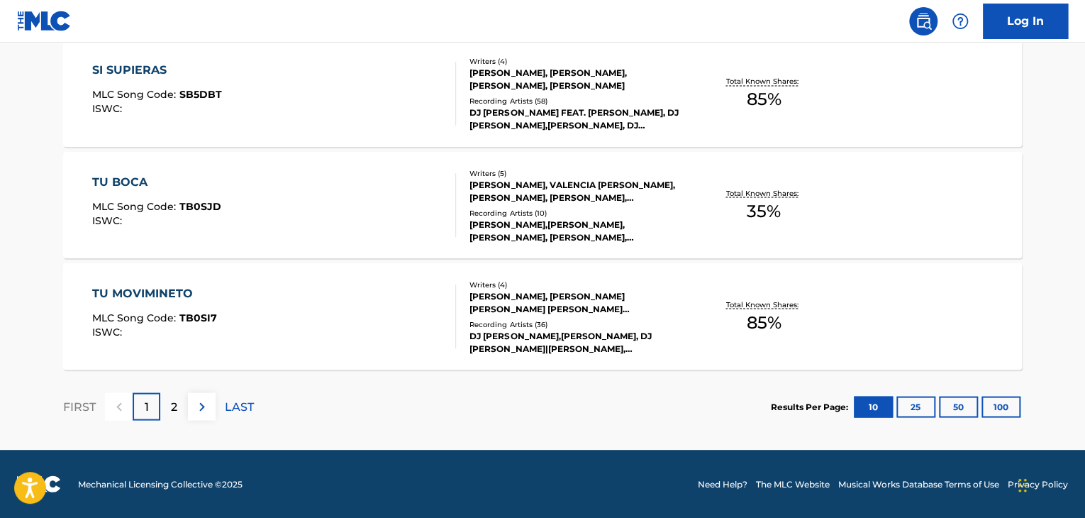
click at [200, 413] on img at bounding box center [202, 406] width 17 height 17
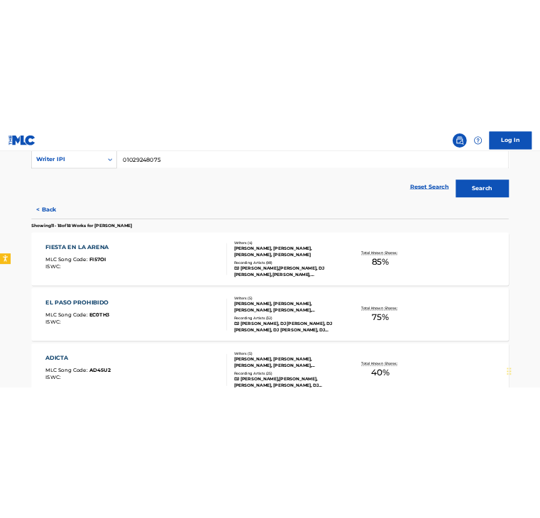
scroll to position [283, 0]
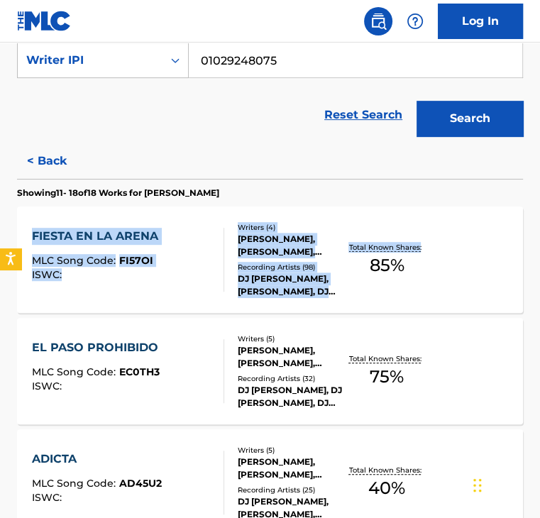
drag, startPoint x: 539, startPoint y: 191, endPoint x: 539, endPoint y: 214, distance: 23.4
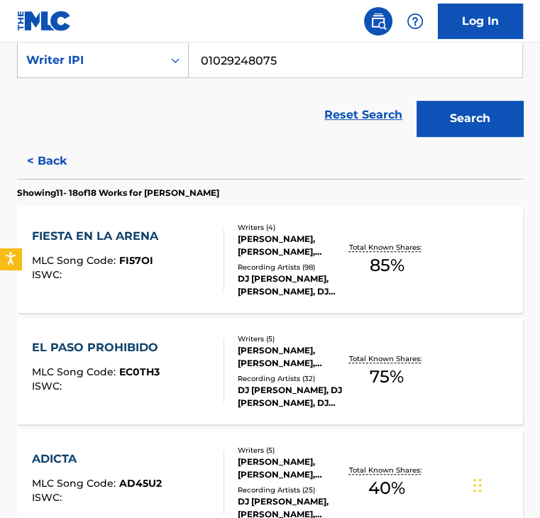
click at [534, 203] on div "The MLC Public Work Search The accuracy and completeness of The MLC's data is d…" at bounding box center [270, 480] width 540 height 1370
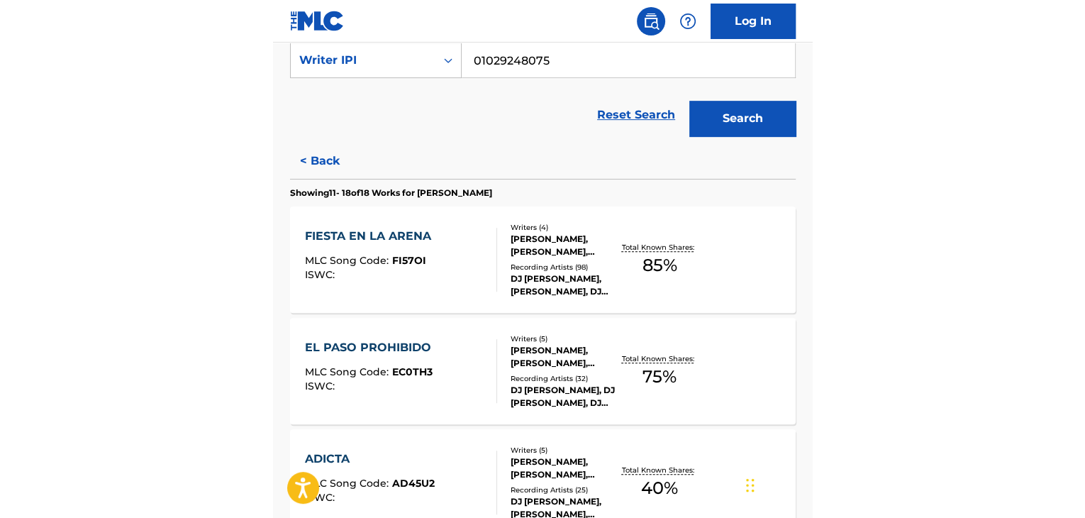
scroll to position [273, 0]
